Goal: Find specific page/section: Find specific page/section

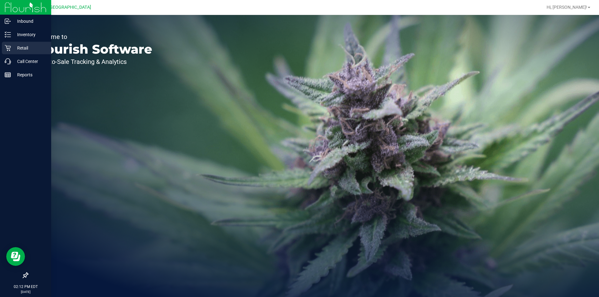
click at [15, 49] on p "Retail" at bounding box center [29, 47] width 37 height 7
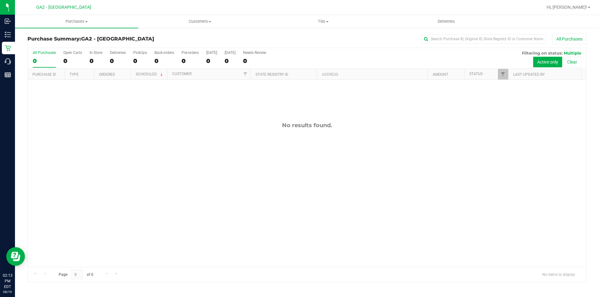
click at [408, 212] on div "No results found." at bounding box center [307, 194] width 559 height 229
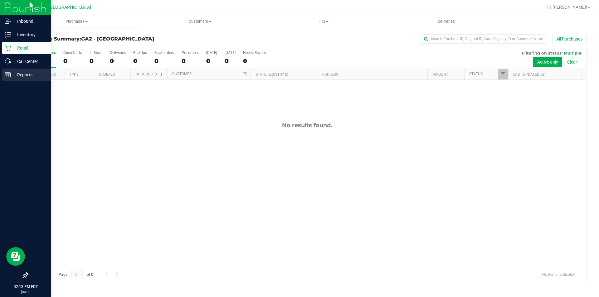
click at [8, 73] on icon at bounding box center [8, 75] width 6 height 6
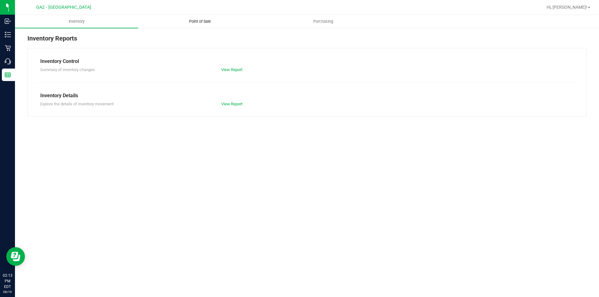
click at [187, 18] on uib-tab-heading "Point of Sale" at bounding box center [200, 21] width 123 height 12
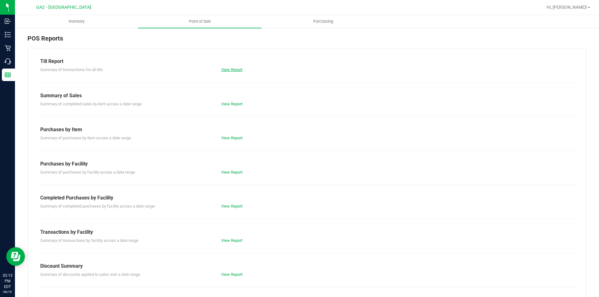
click at [237, 68] on link "View Report" at bounding box center [231, 69] width 21 height 5
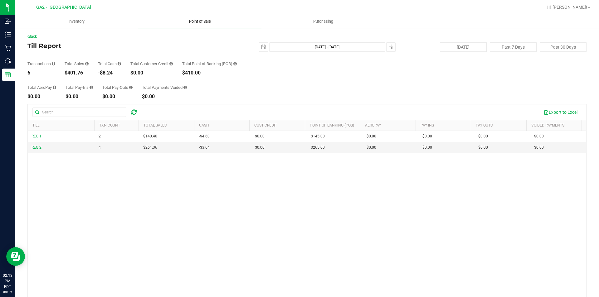
click at [199, 22] on span "Point of Sale" at bounding box center [200, 22] width 39 height 6
